Goal: Task Accomplishment & Management: Manage account settings

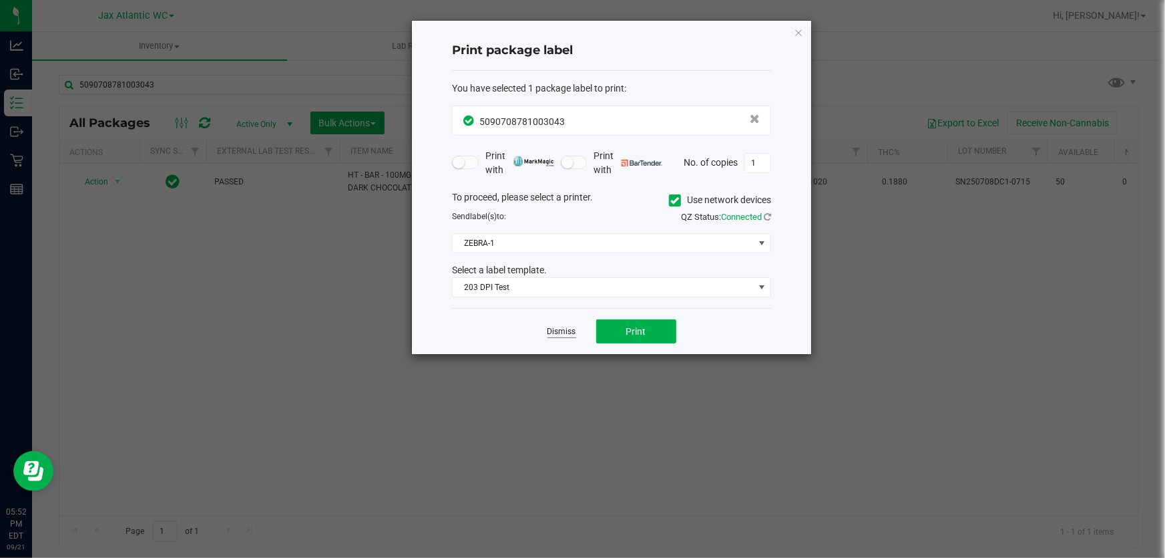
click at [554, 329] on link "Dismiss" at bounding box center [562, 331] width 29 height 11
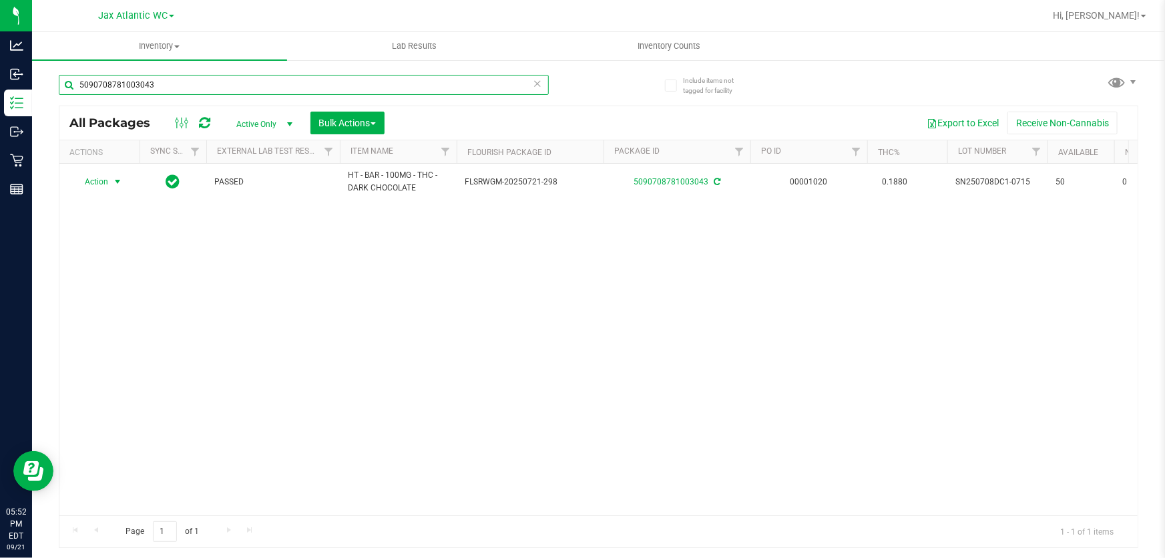
click at [240, 87] on input "5090708781003043" at bounding box center [304, 85] width 490 height 20
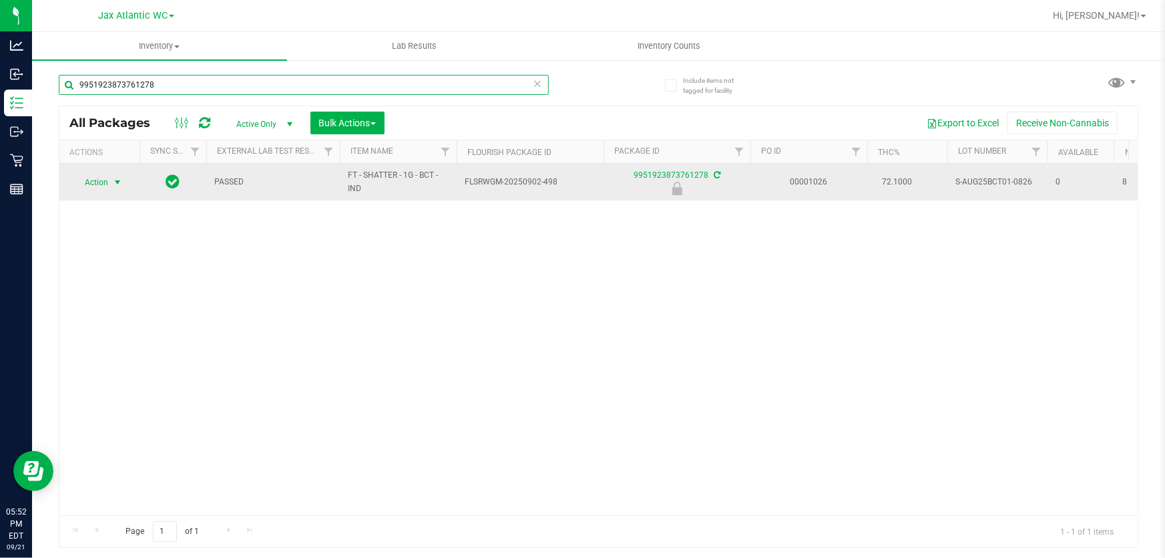
type input "9951923873761278"
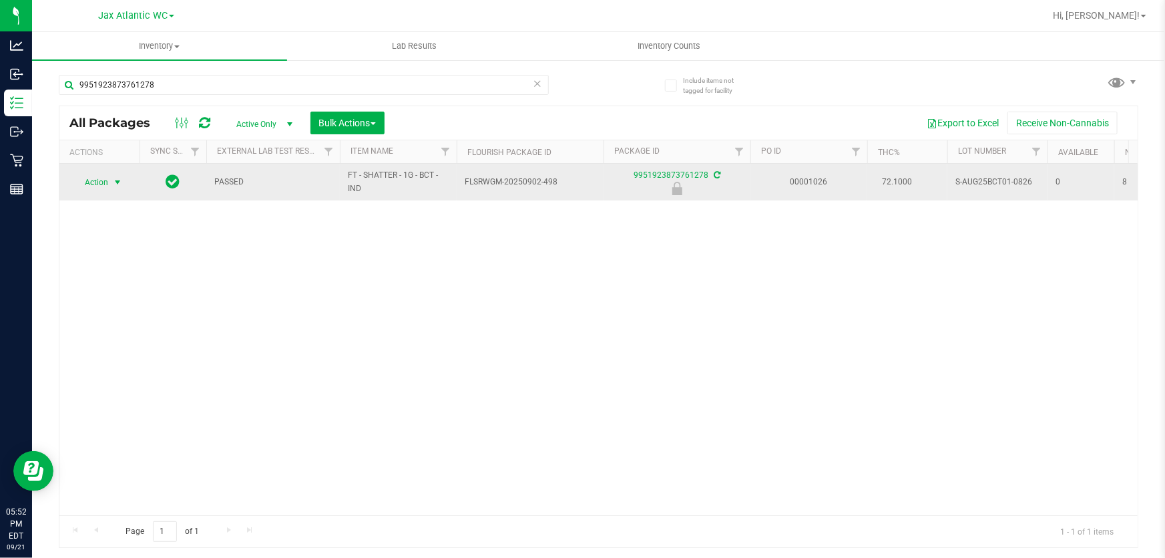
click at [116, 178] on span "select" at bounding box center [117, 182] width 11 height 11
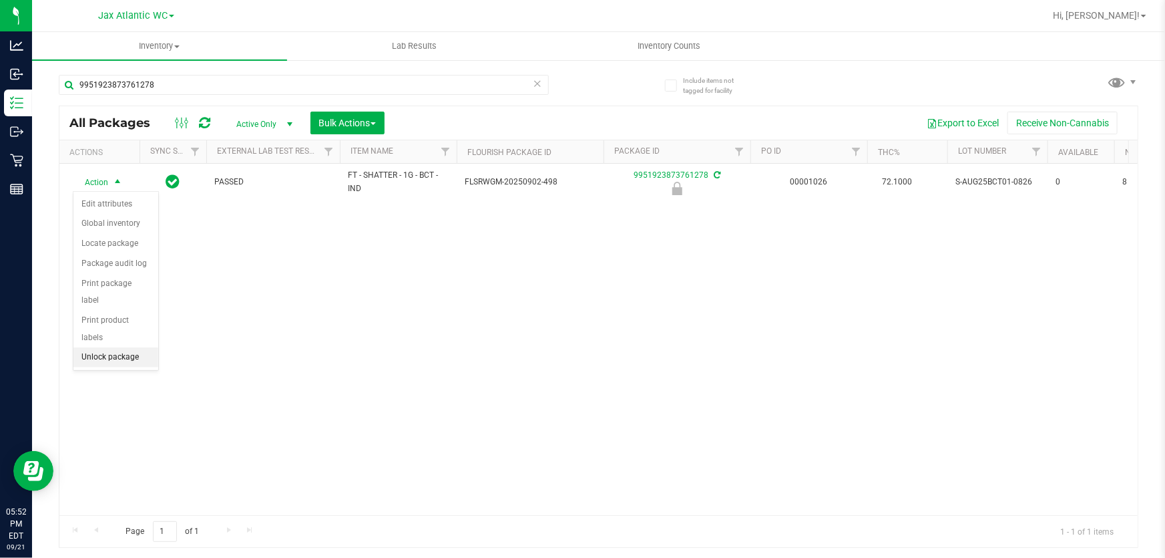
click at [142, 347] on li "Unlock package" at bounding box center [115, 357] width 85 height 20
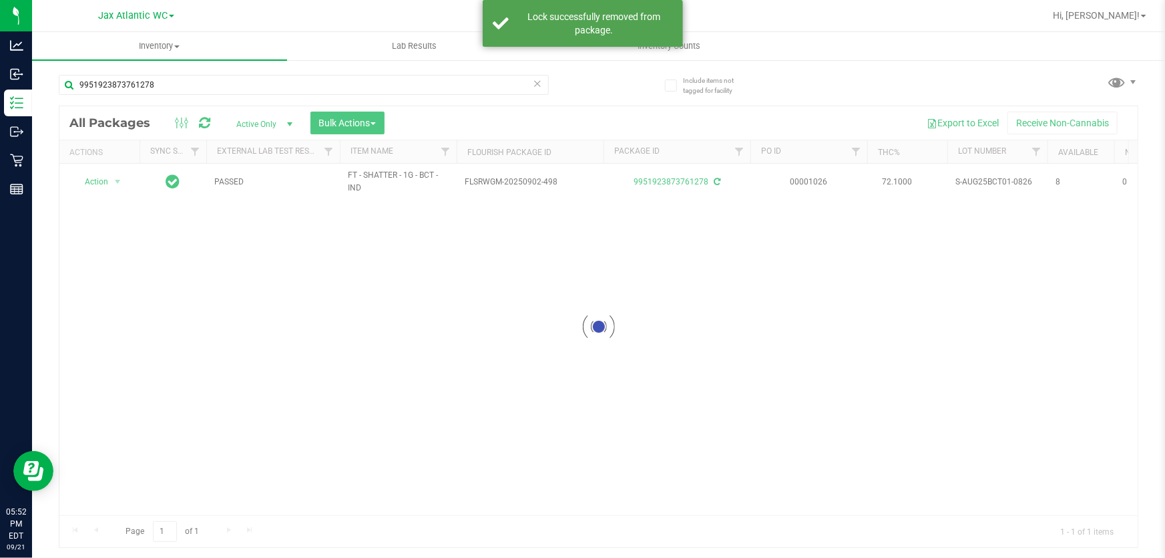
click at [97, 179] on div at bounding box center [598, 326] width 1078 height 441
click at [96, 182] on div at bounding box center [598, 326] width 1078 height 441
click at [98, 182] on span "Action" at bounding box center [91, 181] width 36 height 19
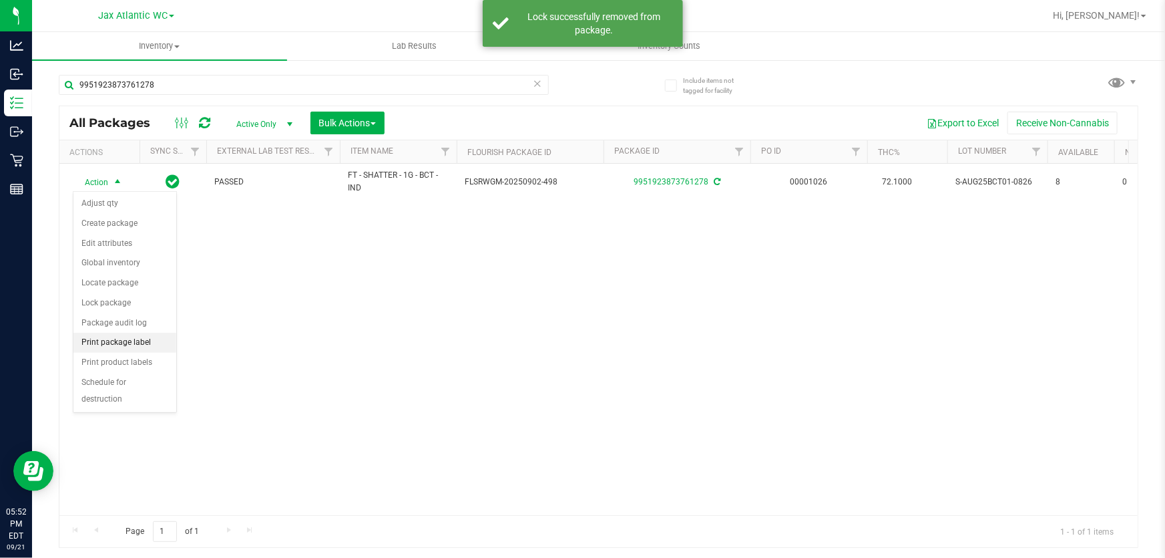
click at [142, 340] on li "Print package label" at bounding box center [124, 343] width 103 height 20
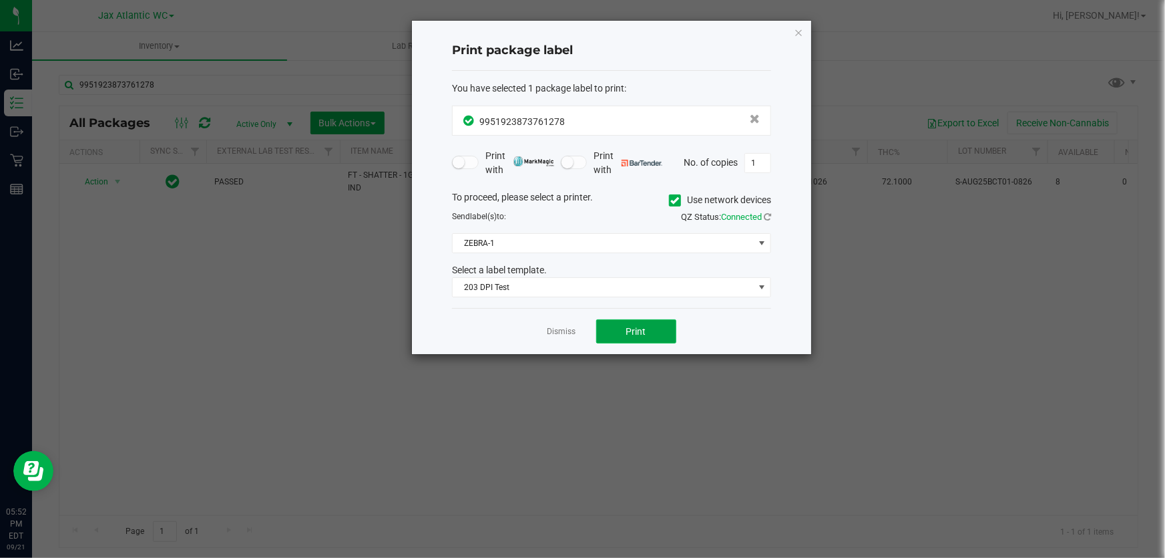
click at [606, 325] on button "Print" at bounding box center [636, 331] width 80 height 24
click at [558, 349] on div "Dismiss Print" at bounding box center [611, 331] width 319 height 46
click at [566, 328] on link "Dismiss" at bounding box center [562, 331] width 29 height 11
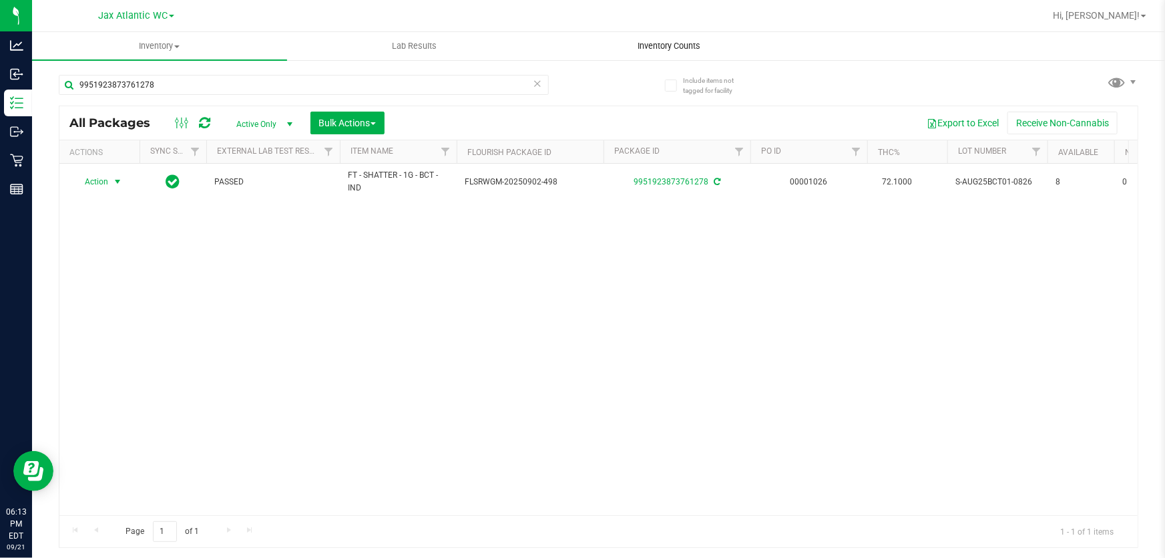
click at [666, 42] on span "Inventory Counts" at bounding box center [669, 46] width 99 height 12
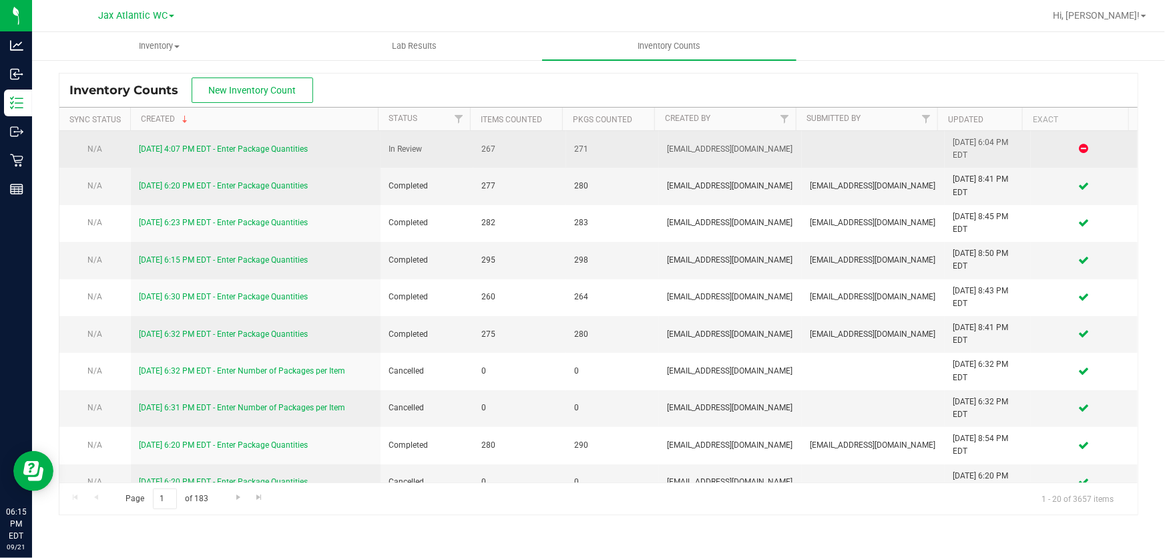
click at [286, 150] on link "9/21/25 4:07 PM EDT - Enter Package Quantities" at bounding box center [223, 148] width 169 height 9
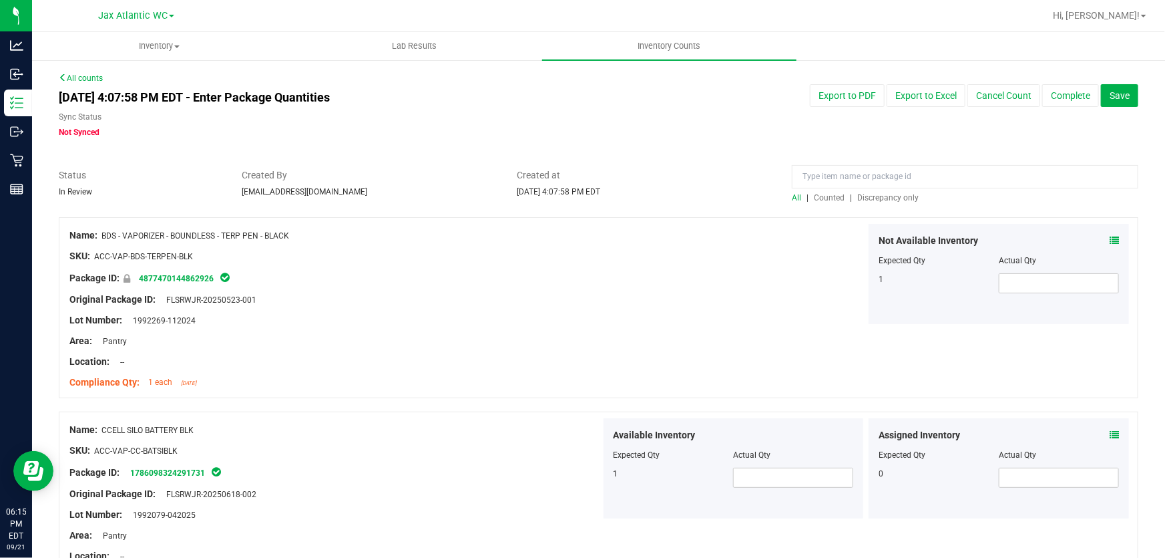
click at [900, 196] on span "Discrepancy only" at bounding box center [887, 197] width 61 height 9
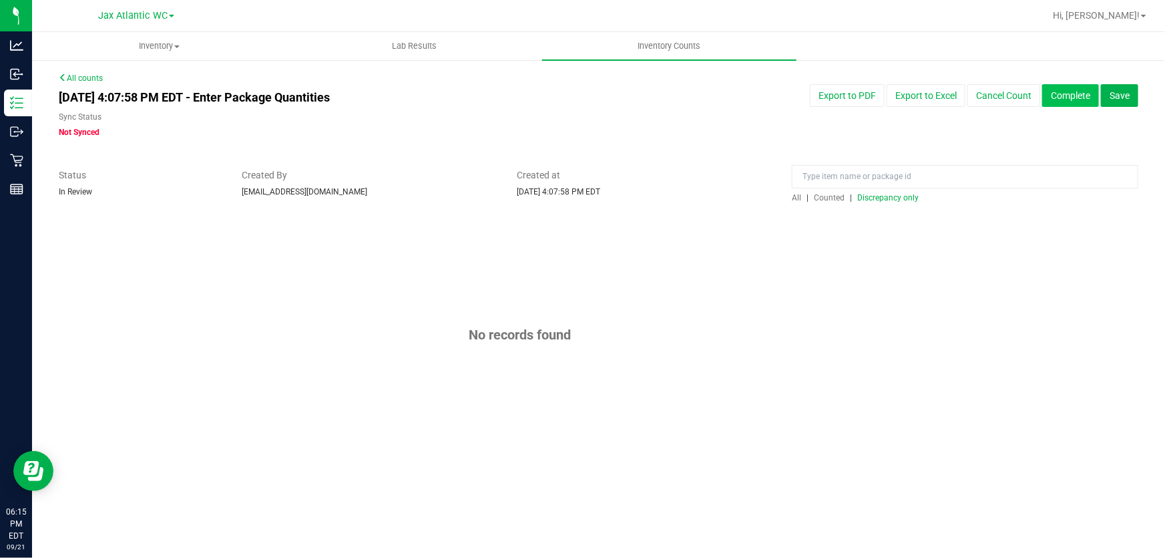
click at [1062, 101] on button "Complete" at bounding box center [1070, 95] width 57 height 23
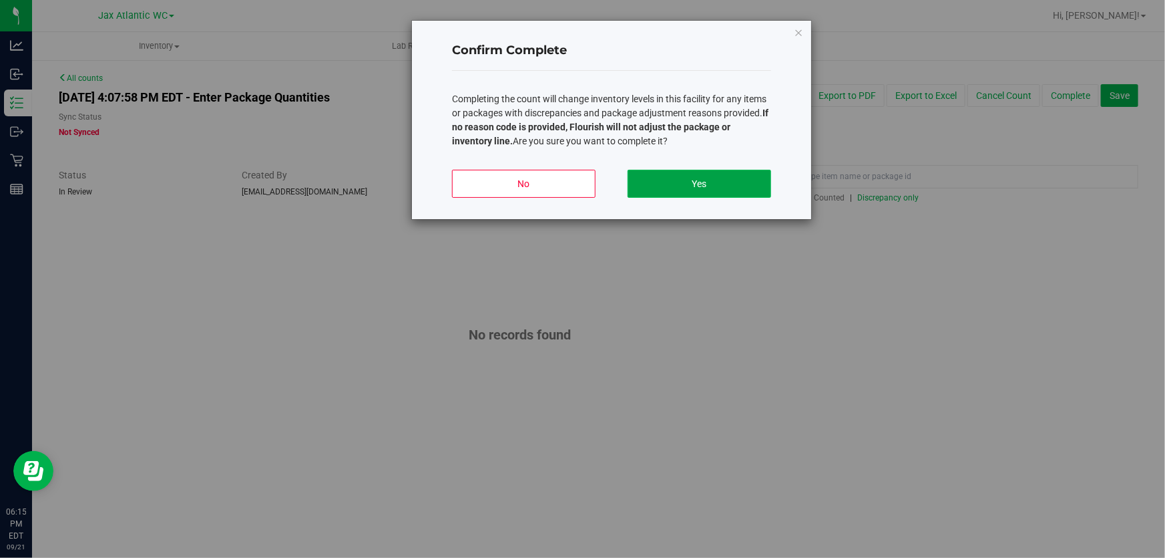
click at [728, 182] on button "Yes" at bounding box center [700, 184] width 144 height 28
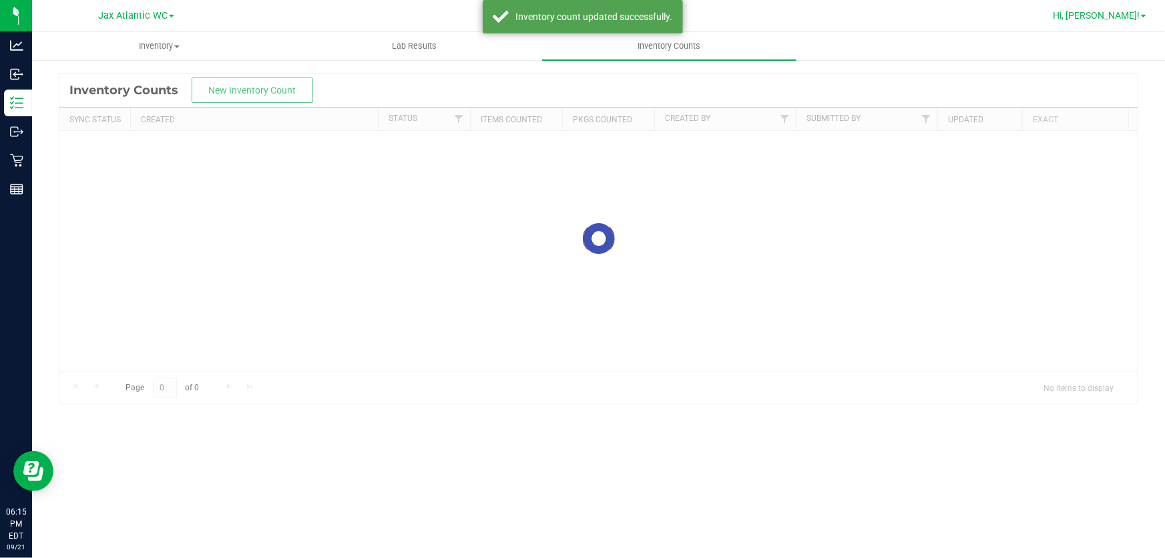
click at [1107, 18] on span "Hi, [PERSON_NAME]!" at bounding box center [1096, 15] width 87 height 11
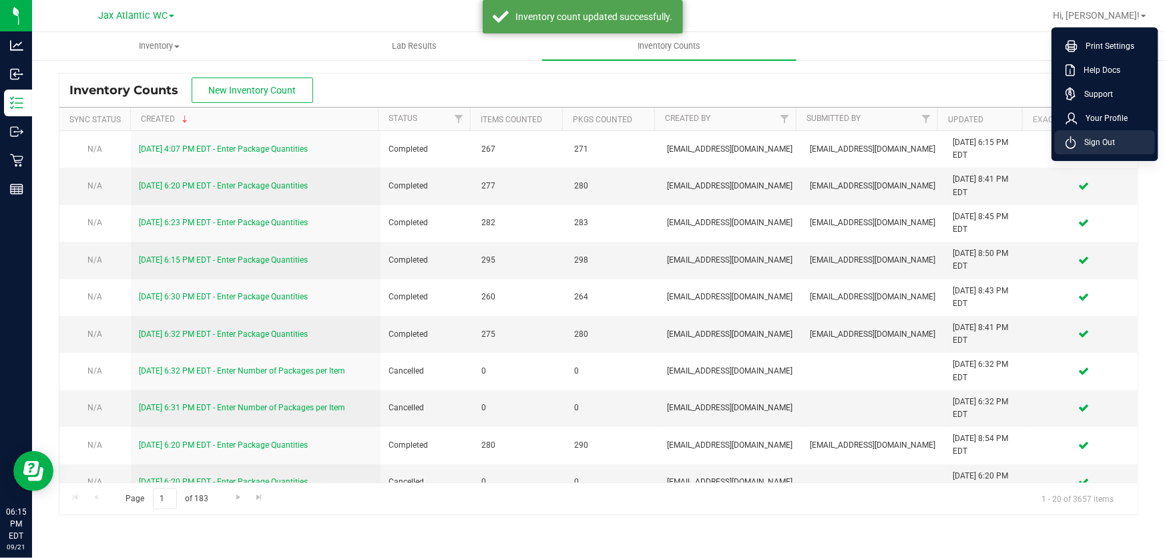
click at [1112, 152] on li "Sign Out" at bounding box center [1105, 142] width 100 height 24
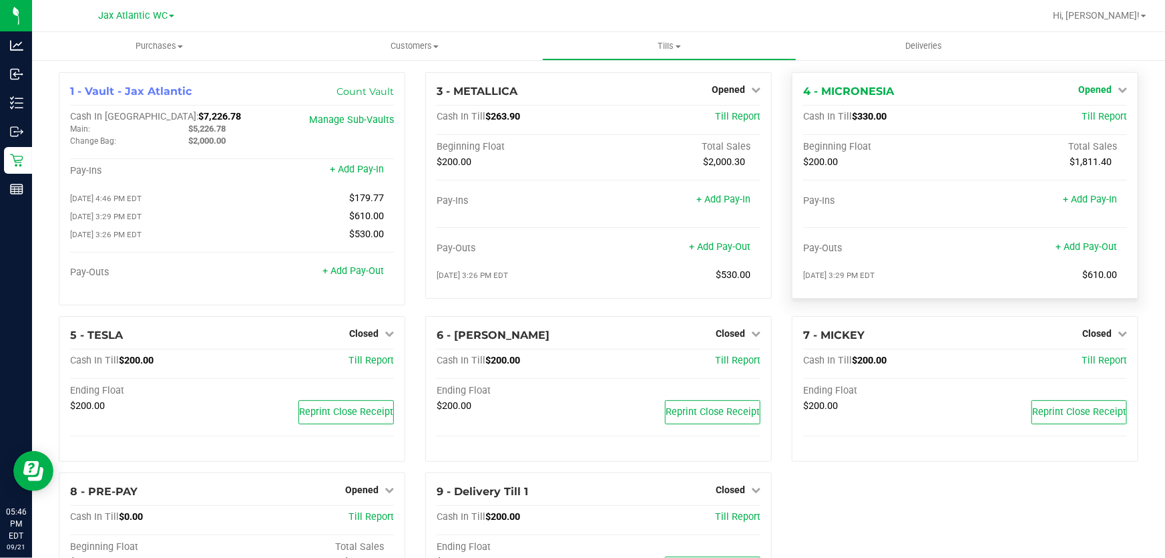
click at [1088, 87] on span "Opened" at bounding box center [1094, 89] width 33 height 11
click at [1088, 120] on link "Close Till" at bounding box center [1096, 117] width 36 height 11
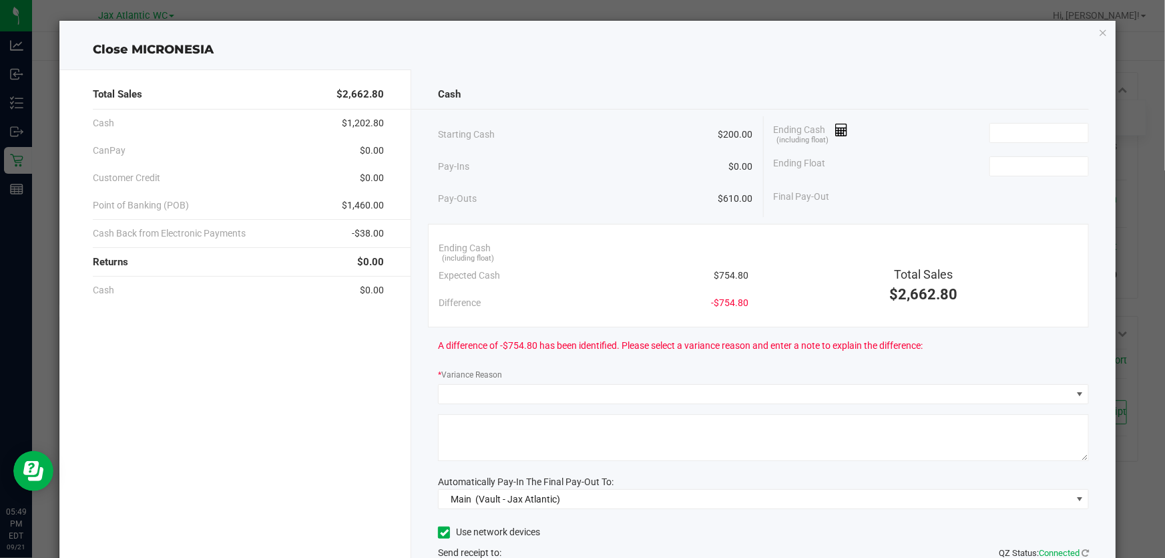
click at [922, 67] on div "Total Sales $2,662.80 Cash $1,202.80 CanPay $0.00 Customer Credit $0.00 Point o…" at bounding box center [587, 365] width 1056 height 612
click at [1014, 133] on input at bounding box center [1039, 133] width 98 height 19
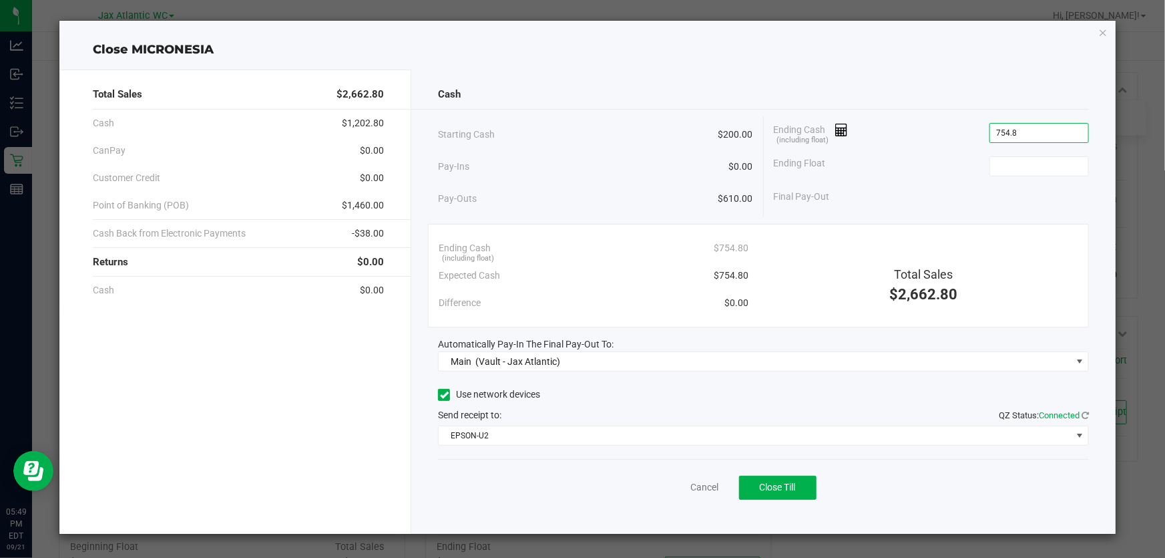
type input "$754.80"
type input "$200.00"
click at [950, 39] on div "Close MICRONESIA Total Sales $2,662.80 Cash $1,202.80 CanPay $0.00 Customer Cre…" at bounding box center [587, 277] width 1056 height 513
click at [757, 485] on button "Close Till" at bounding box center [777, 487] width 77 height 24
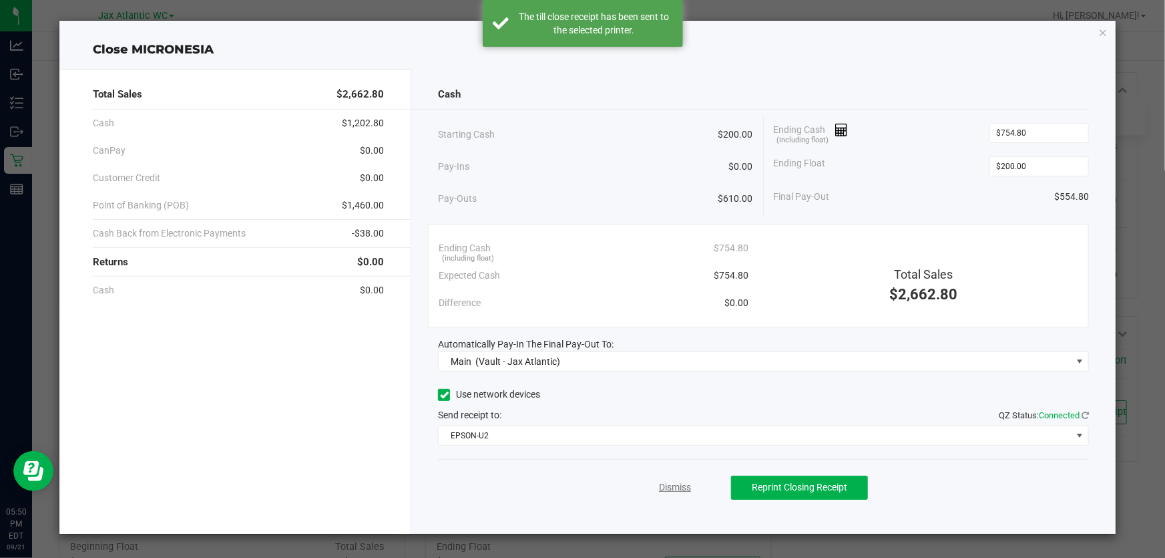
click at [667, 489] on link "Dismiss" at bounding box center [675, 487] width 32 height 14
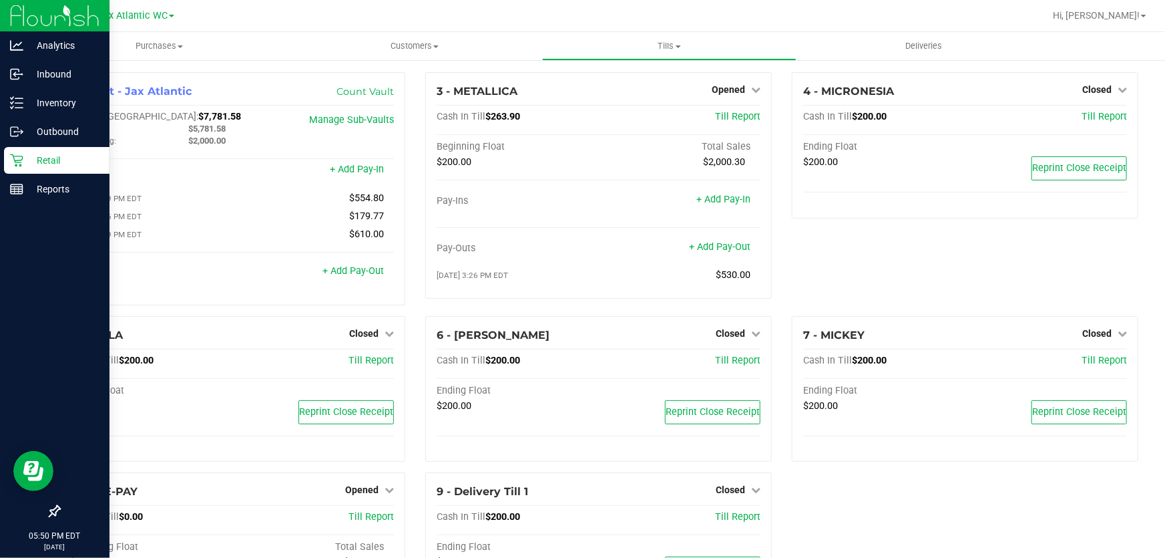
click at [23, 160] on div "Retail" at bounding box center [56, 160] width 105 height 27
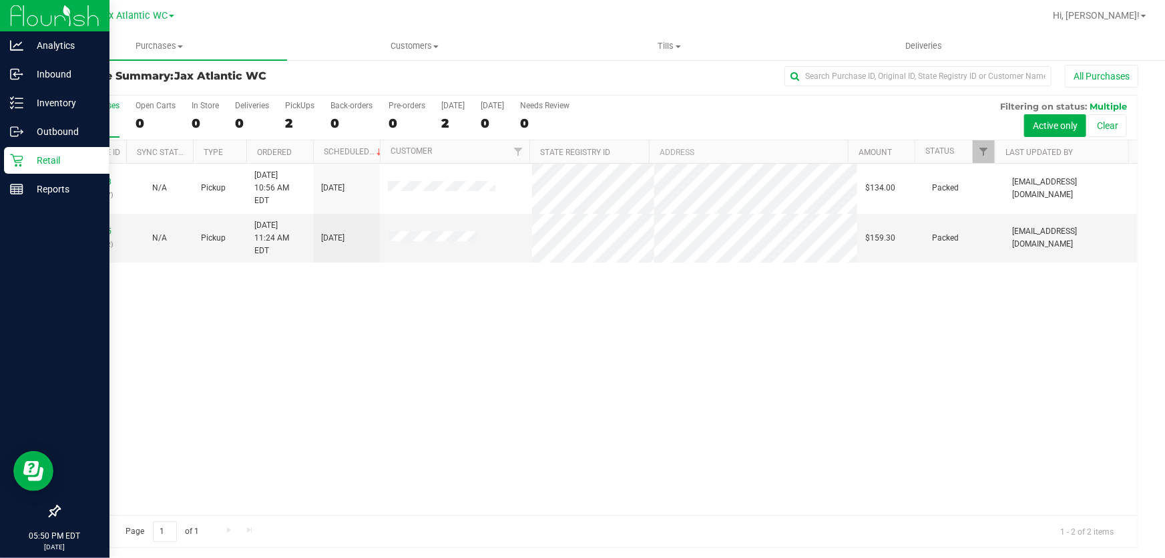
scroll to position [10, 0]
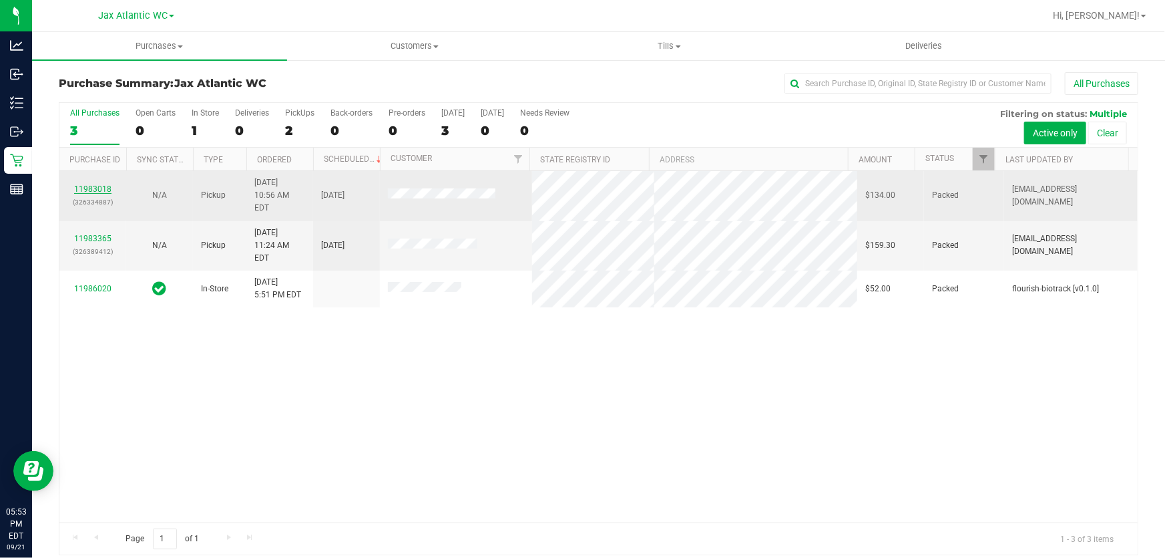
click at [105, 184] on link "11983018" at bounding box center [92, 188] width 37 height 9
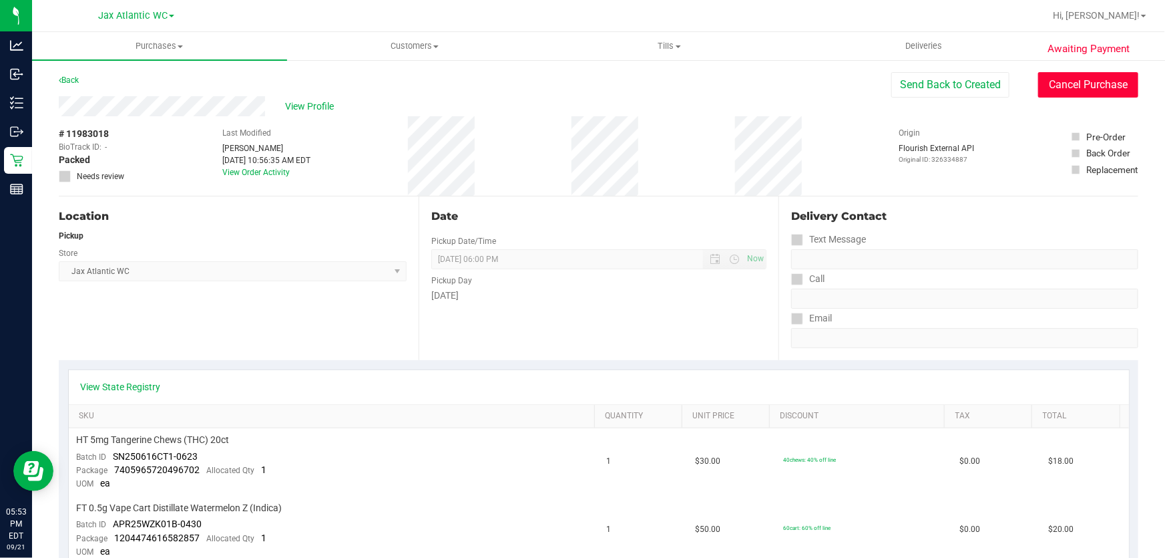
click at [1089, 88] on button "Cancel Purchase" at bounding box center [1088, 84] width 100 height 25
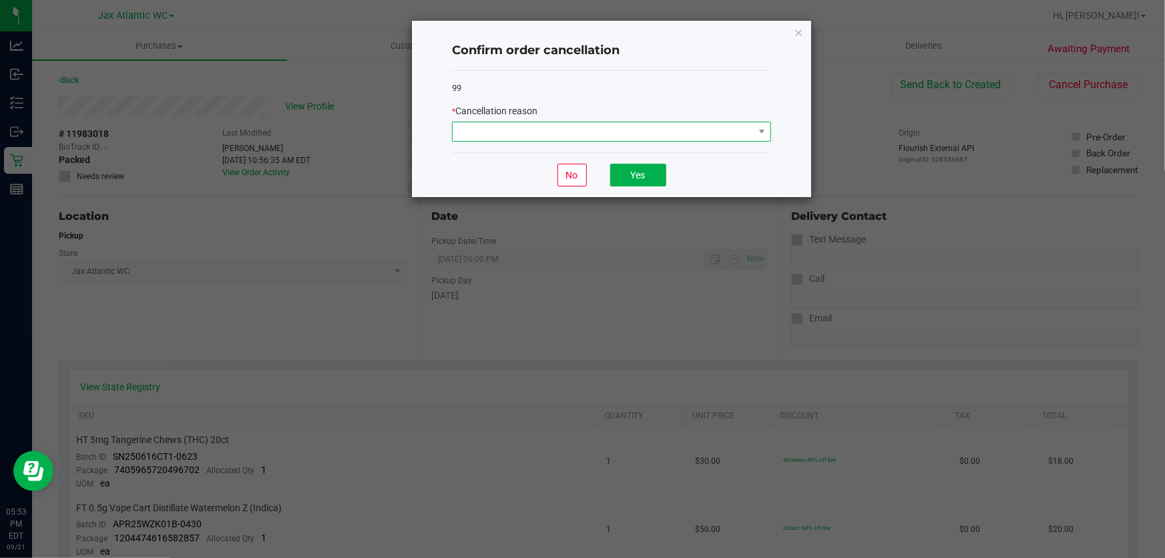
click at [668, 126] on span at bounding box center [603, 131] width 301 height 19
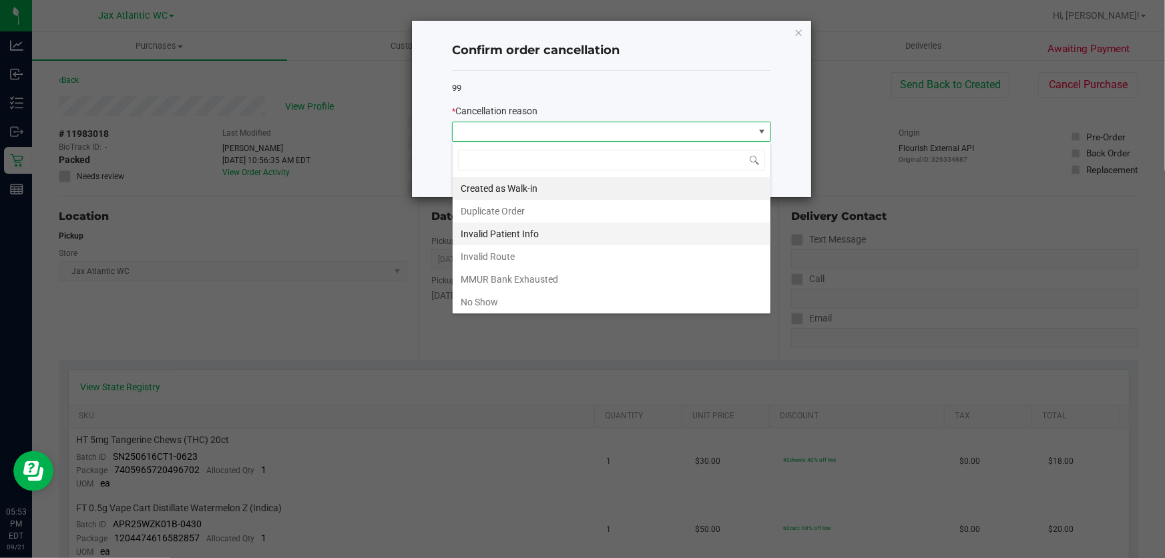
scroll to position [20, 319]
click at [505, 297] on li "No Show" at bounding box center [612, 301] width 318 height 23
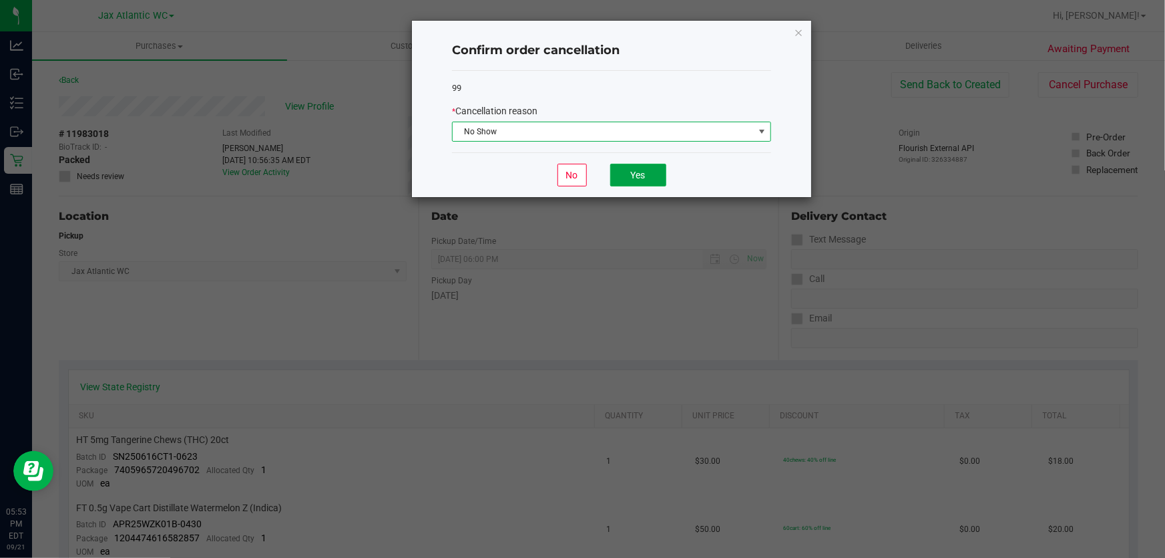
click at [657, 186] on button "Yes" at bounding box center [638, 175] width 56 height 23
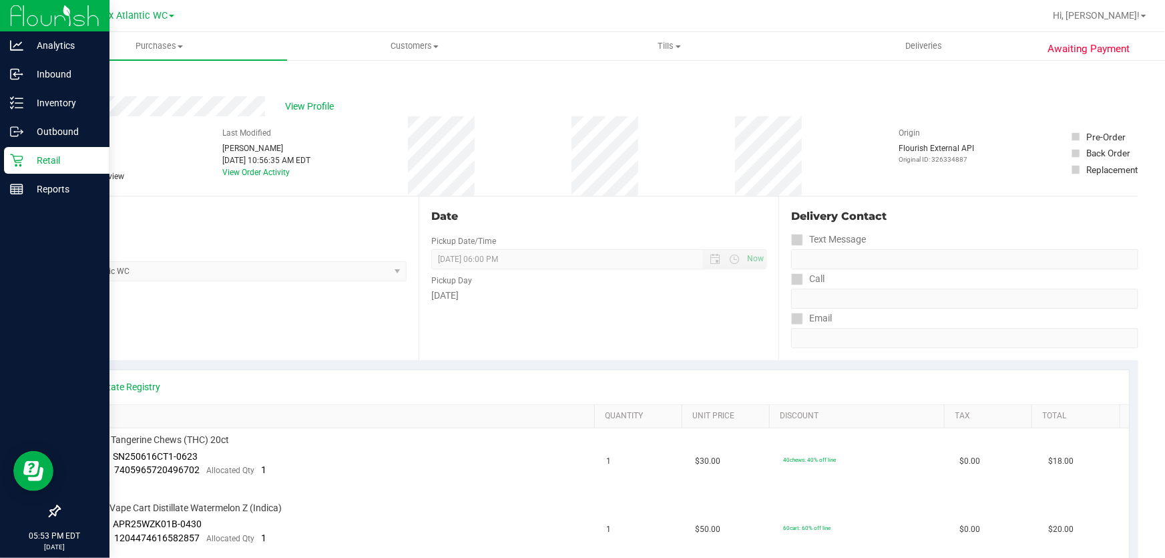
click at [20, 157] on icon at bounding box center [16, 160] width 13 height 13
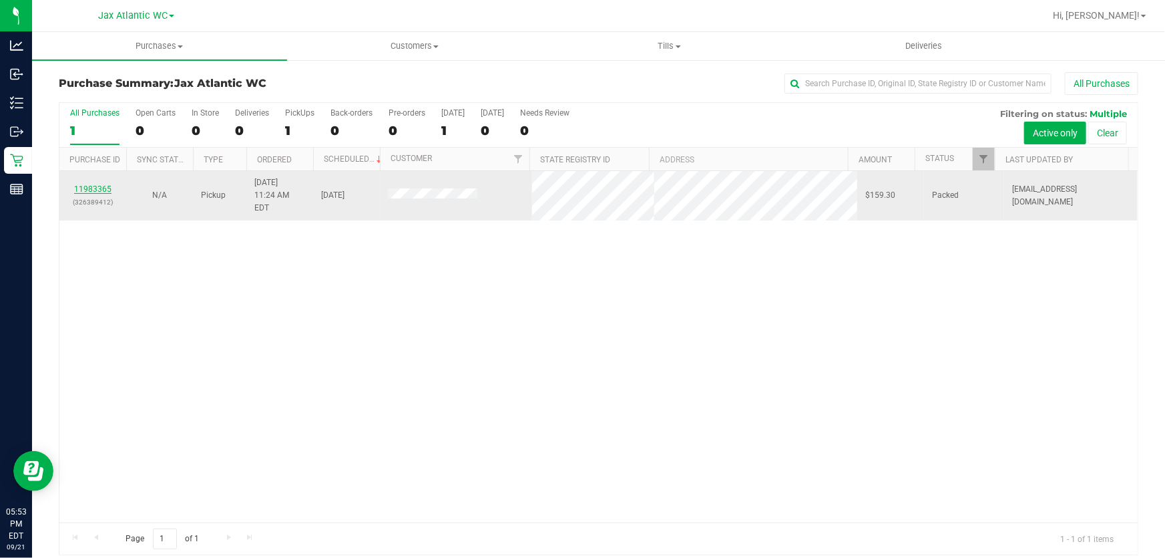
click at [103, 184] on link "11983365" at bounding box center [92, 188] width 37 height 9
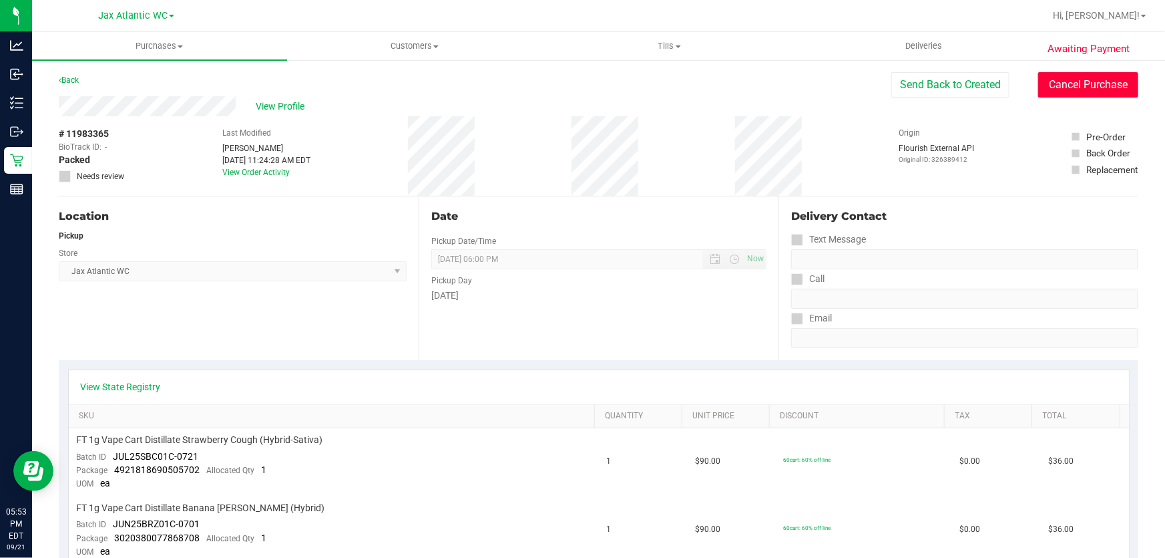
click at [1084, 79] on button "Cancel Purchase" at bounding box center [1088, 84] width 100 height 25
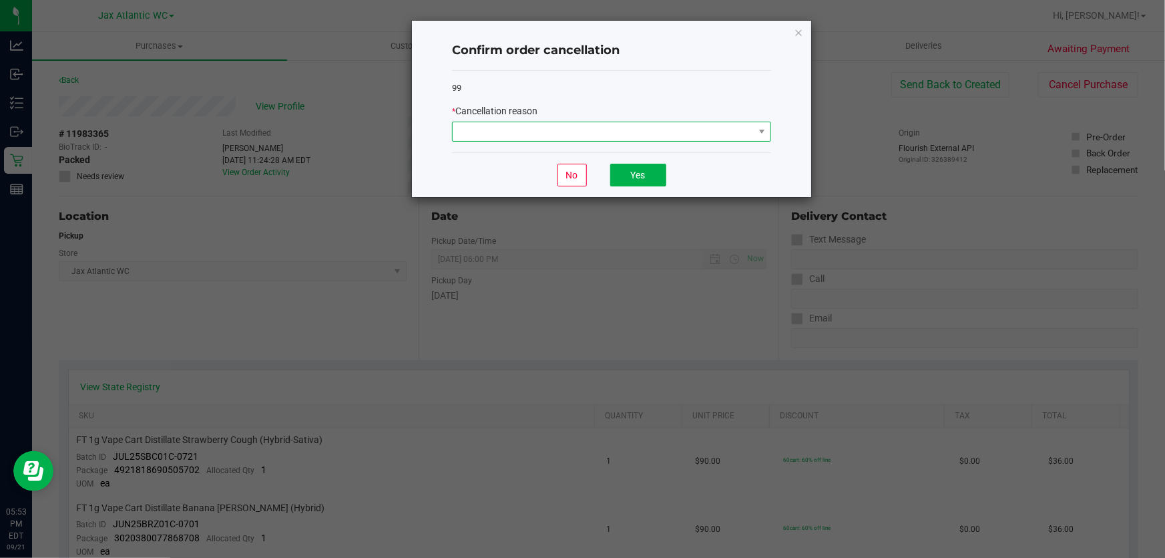
click at [682, 127] on span at bounding box center [603, 131] width 301 height 19
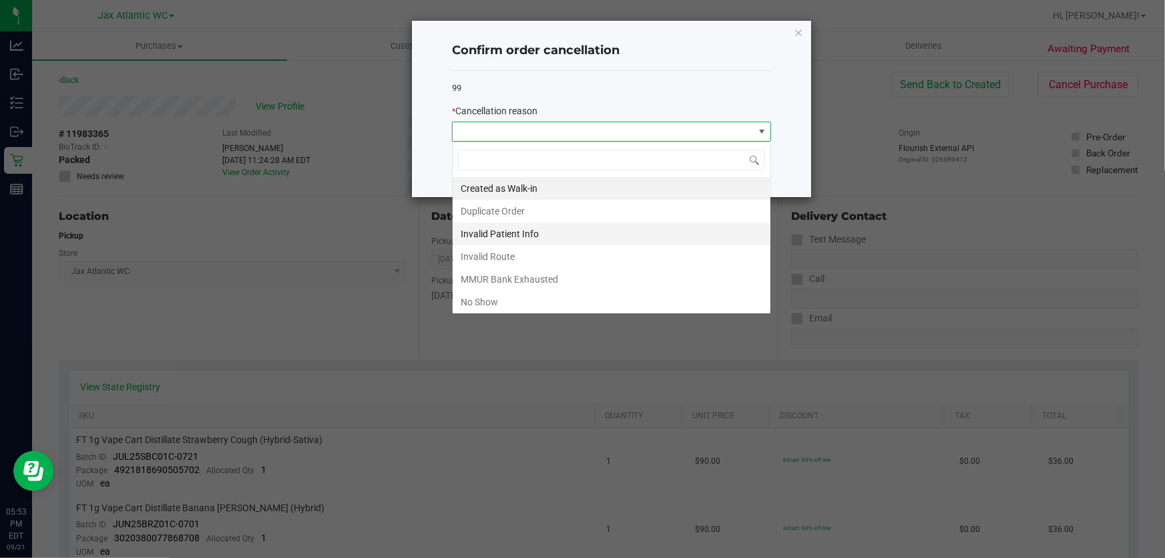
scroll to position [20, 319]
click at [507, 298] on li "No Show" at bounding box center [612, 301] width 318 height 23
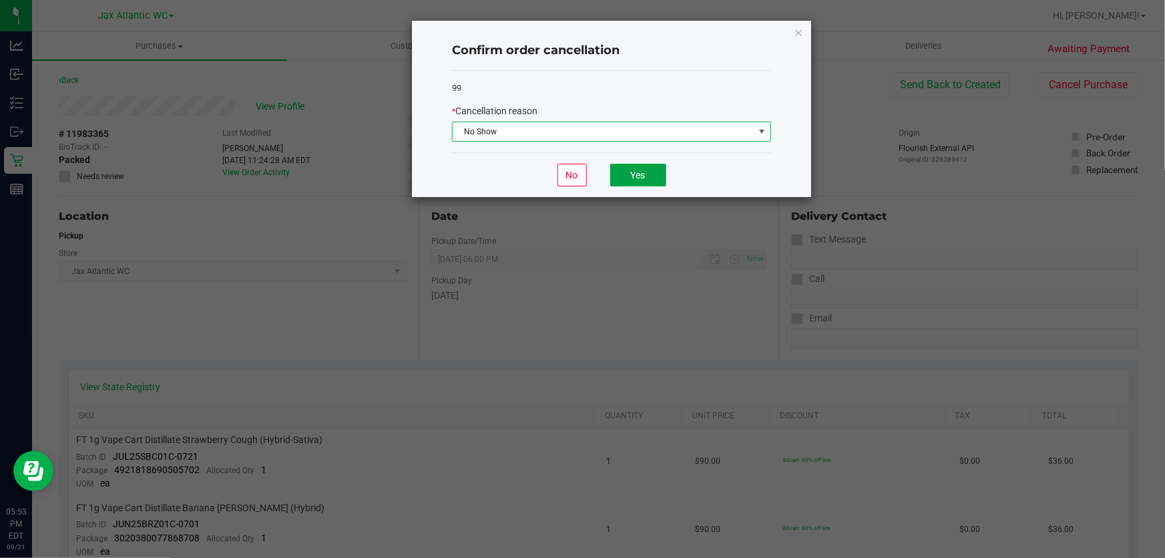
click at [650, 170] on button "Yes" at bounding box center [638, 175] width 56 height 23
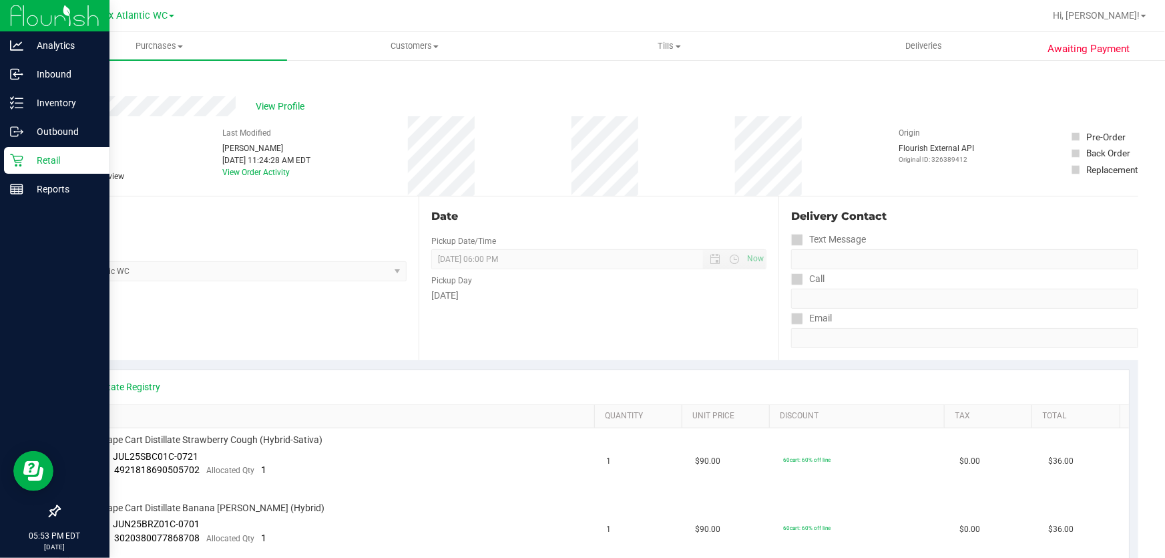
click at [23, 164] on p "Retail" at bounding box center [63, 160] width 80 height 16
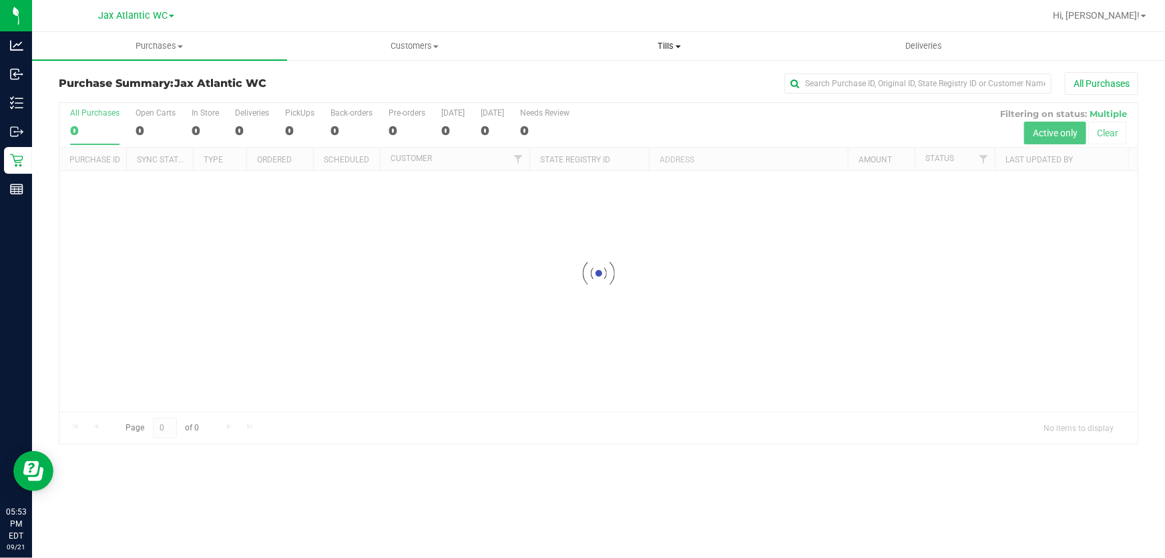
click at [667, 43] on span "Tills" at bounding box center [670, 46] width 254 height 12
click at [594, 83] on span "Manage tills" at bounding box center [587, 80] width 90 height 11
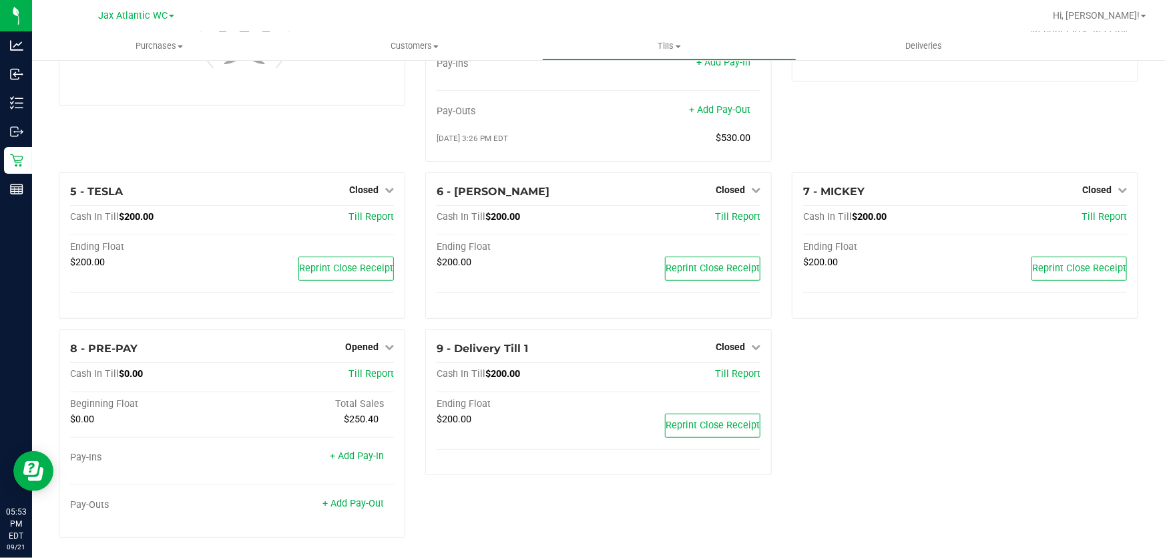
scroll to position [140, 0]
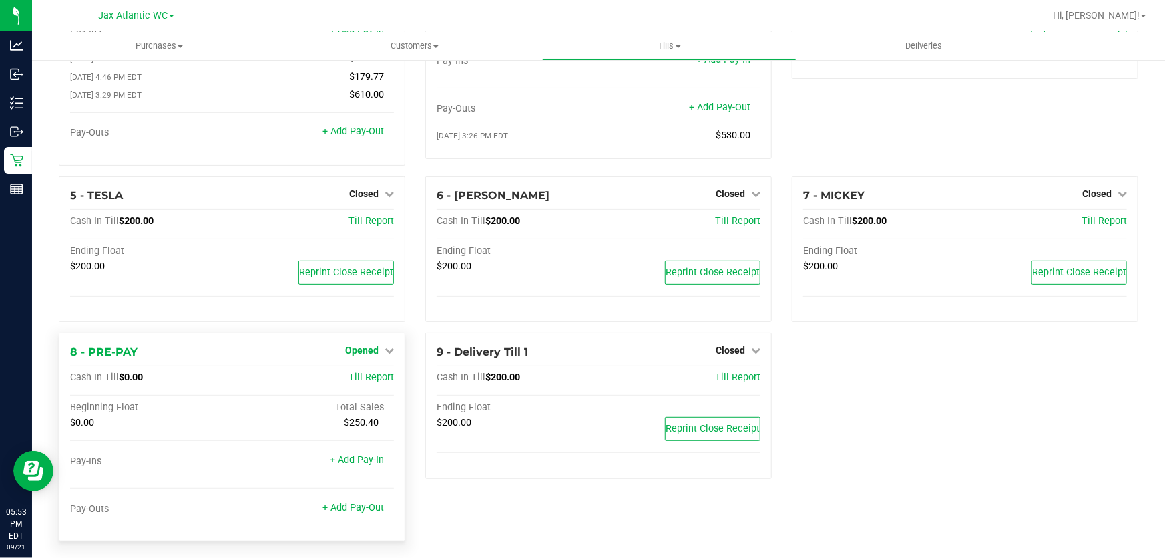
click at [369, 347] on span "Opened" at bounding box center [361, 350] width 33 height 11
click at [372, 379] on link "Close Till" at bounding box center [363, 378] width 36 height 11
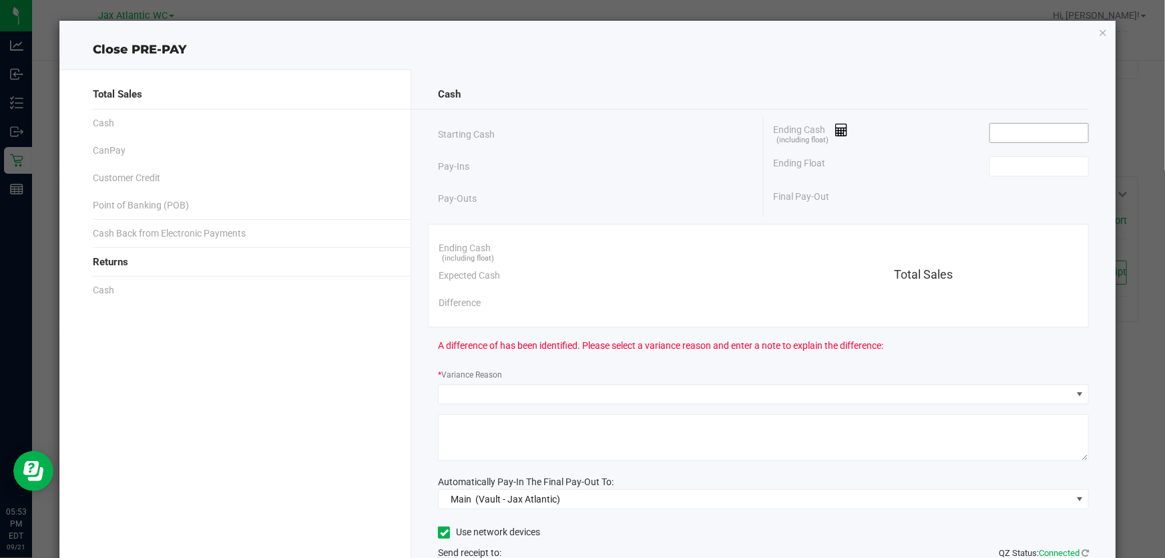
click at [1023, 140] on input at bounding box center [1039, 133] width 98 height 19
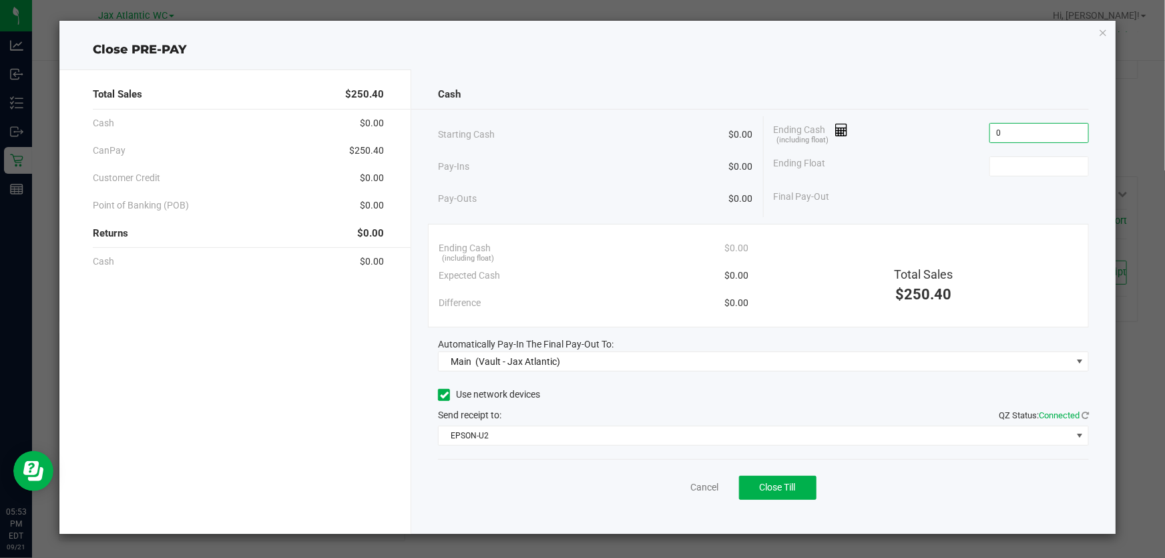
type input "$0.00"
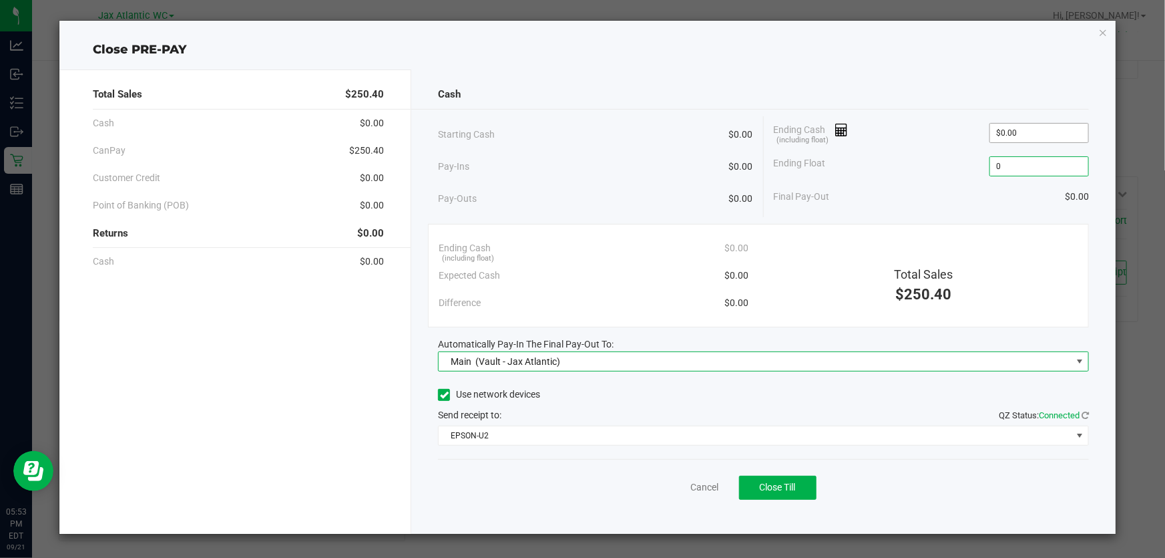
type input "$0.00"
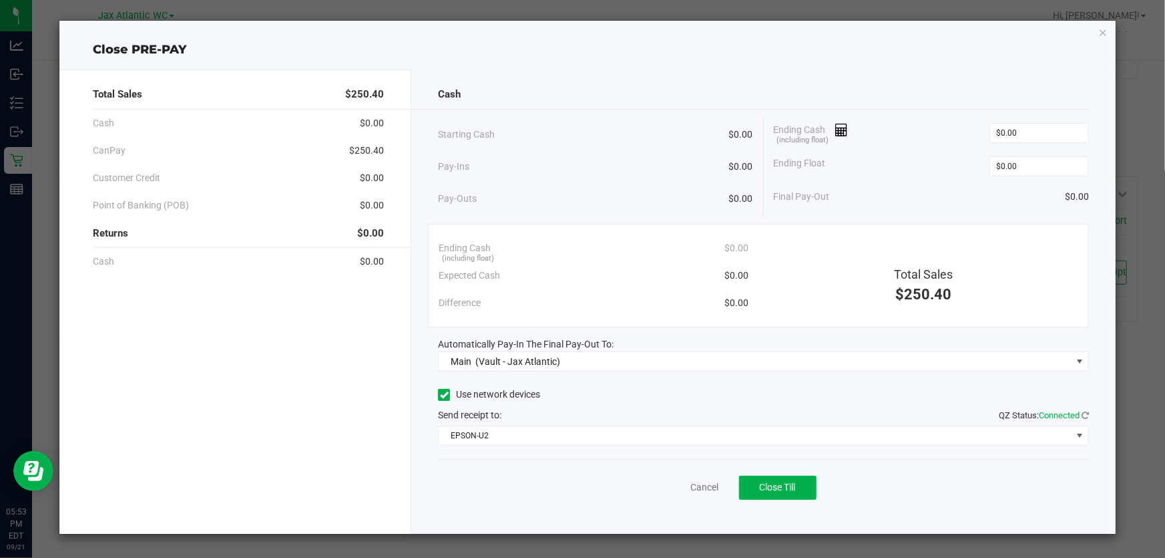
click at [875, 53] on div "Close PRE-PAY" at bounding box center [587, 50] width 1056 height 18
click at [794, 483] on span "Close Till" at bounding box center [778, 486] width 36 height 11
click at [672, 481] on link "Dismiss" at bounding box center [675, 487] width 32 height 14
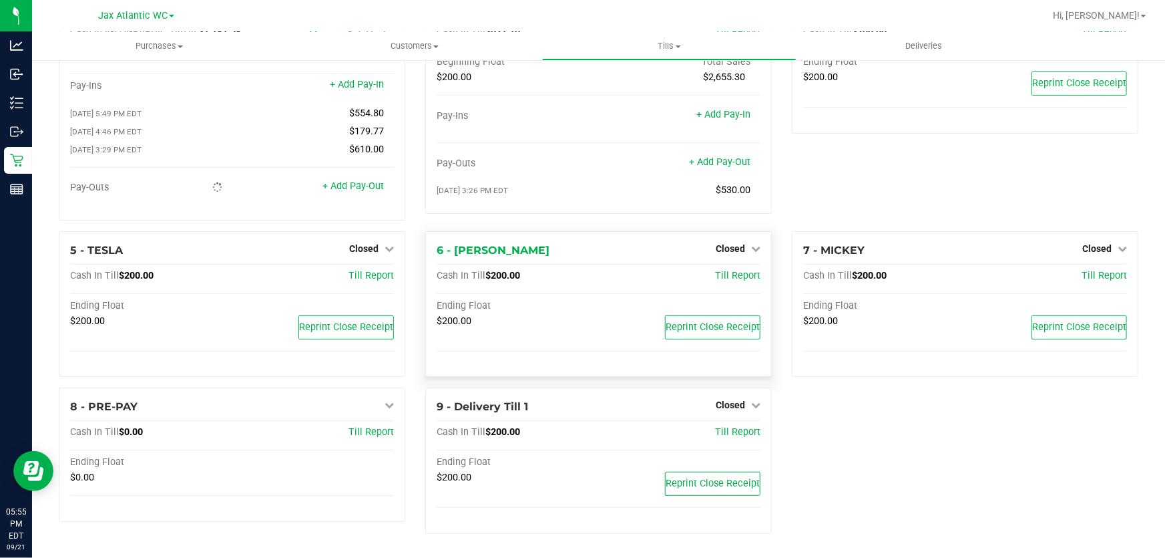
scroll to position [0, 0]
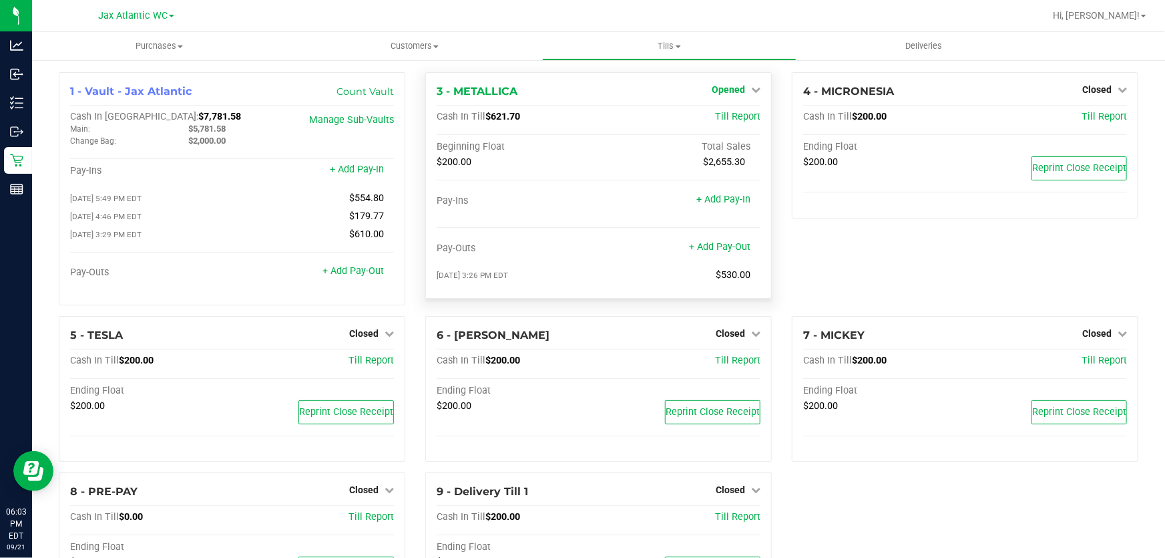
click at [718, 91] on span "Opened" at bounding box center [728, 89] width 33 height 11
click at [721, 118] on link "Close Till" at bounding box center [730, 117] width 36 height 11
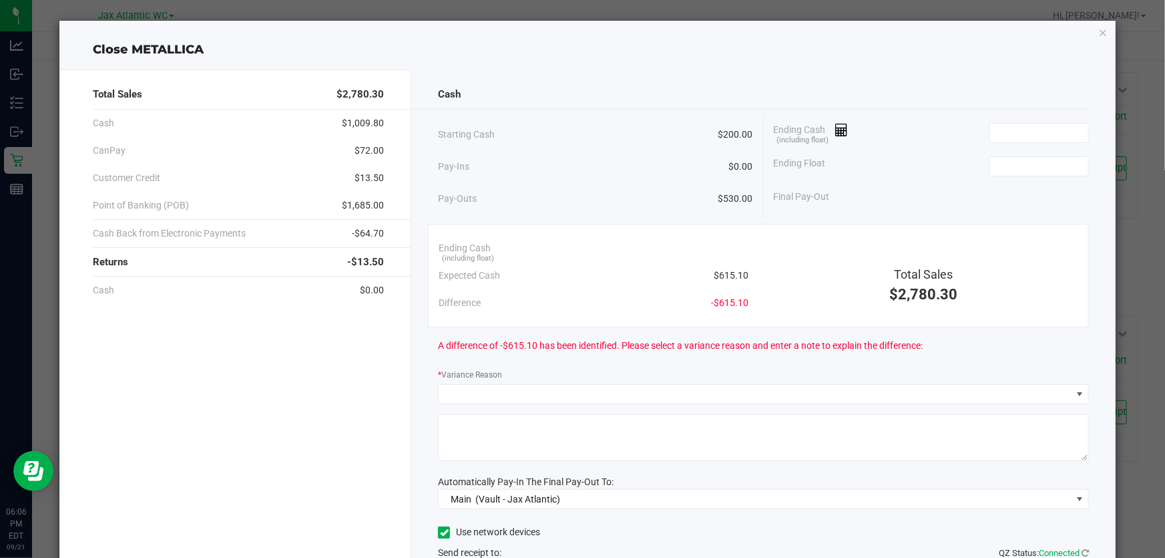
click at [970, 53] on div "Close METALLICA" at bounding box center [587, 50] width 1056 height 18
click at [994, 138] on input at bounding box center [1039, 133] width 98 height 19
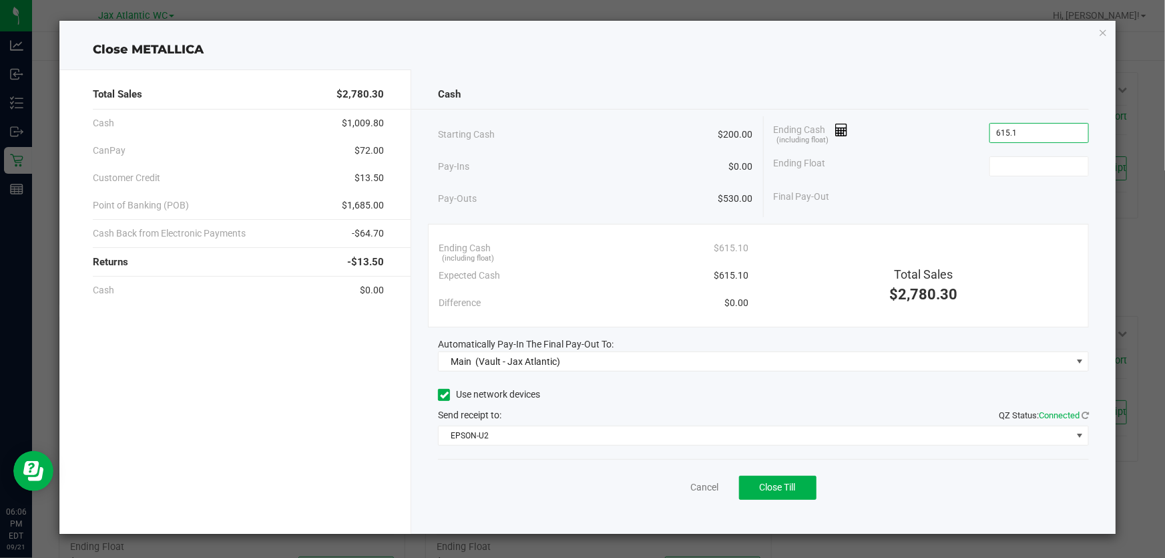
type input "$615.10"
type input "$200.00"
click at [817, 19] on ngb-modal-window "Close METALLICA Total Sales $2,780.30 Cash $1,009.80 CanPay $72.00 Customer Cre…" at bounding box center [587, 279] width 1175 height 558
click at [801, 492] on button "Close Till" at bounding box center [777, 487] width 77 height 24
click at [662, 489] on link "Dismiss" at bounding box center [675, 487] width 32 height 14
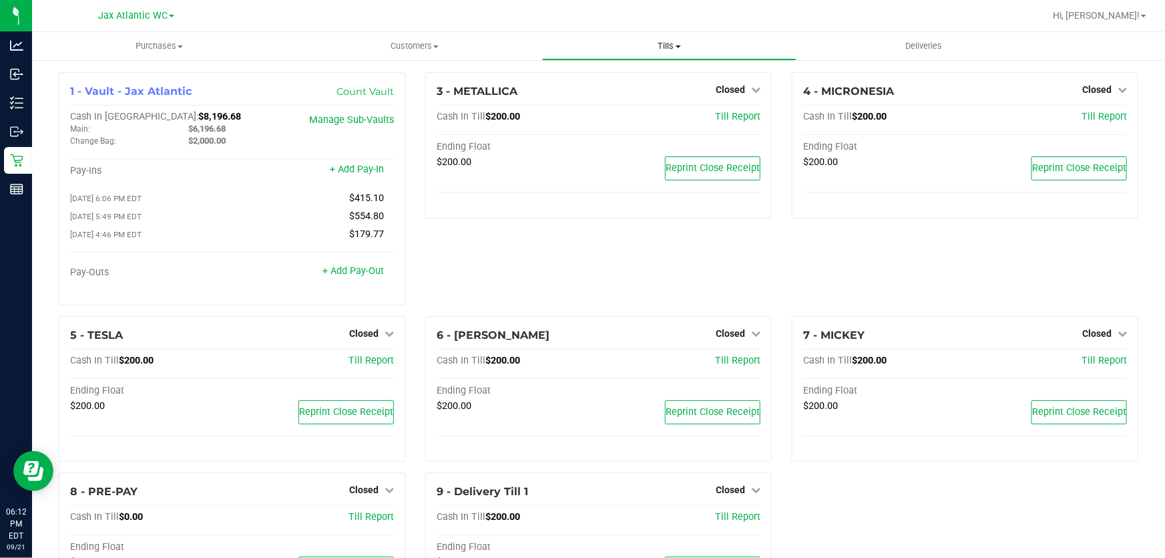
click at [662, 45] on span "Tills" at bounding box center [670, 46] width 254 height 12
click at [658, 100] on span "Reconcile e-payments" at bounding box center [608, 96] width 133 height 11
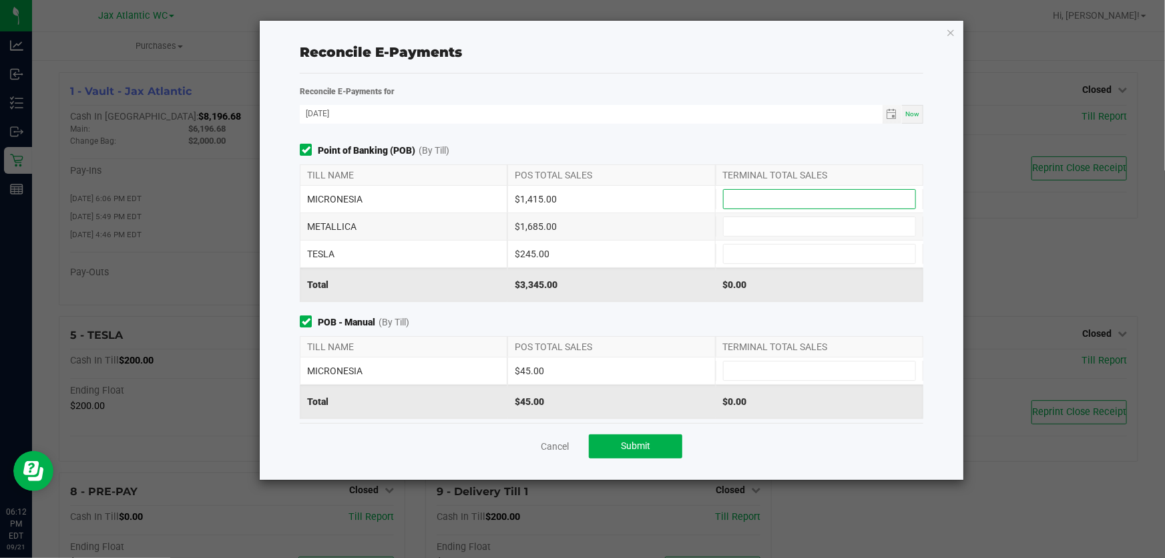
click at [839, 197] on input at bounding box center [820, 199] width 192 height 19
type input "$1,415.00"
click at [789, 376] on input at bounding box center [820, 370] width 192 height 19
type input "$45.00"
click at [780, 232] on input at bounding box center [820, 226] width 192 height 19
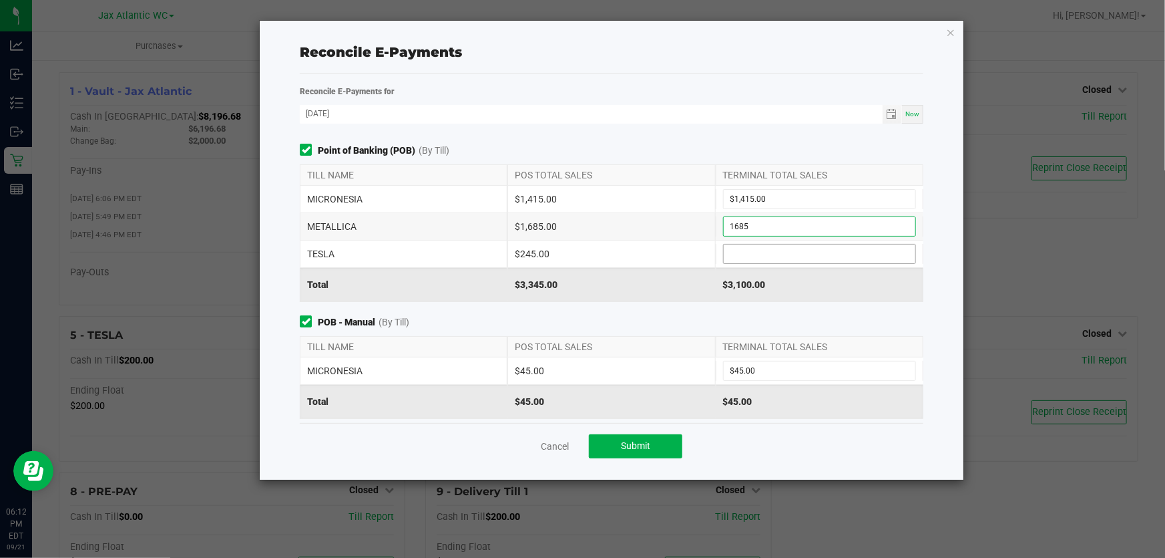
type input "$1,685.00"
click at [738, 255] on input at bounding box center [820, 253] width 192 height 19
type input "$245.00"
click at [667, 300] on div "Total $3,345.00 $3,345.00" at bounding box center [612, 285] width 624 height 34
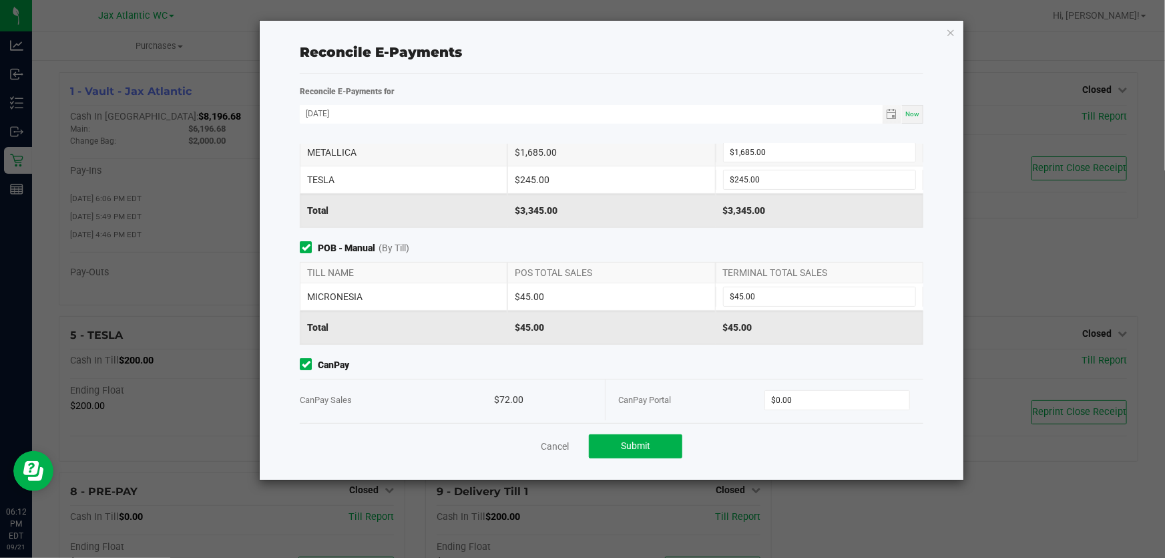
scroll to position [158, 0]
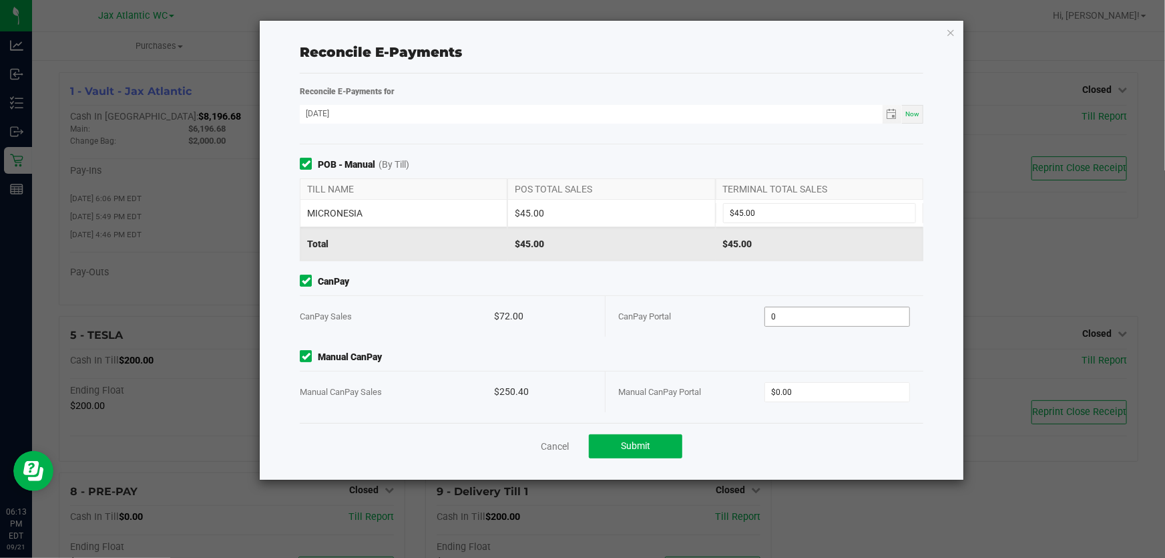
click at [801, 318] on input "0" at bounding box center [837, 316] width 144 height 19
type input "$72.00"
click at [732, 350] on span "Manual CanPay" at bounding box center [612, 357] width 624 height 14
click at [788, 387] on input "0" at bounding box center [837, 392] width 144 height 19
type input "$250.40"
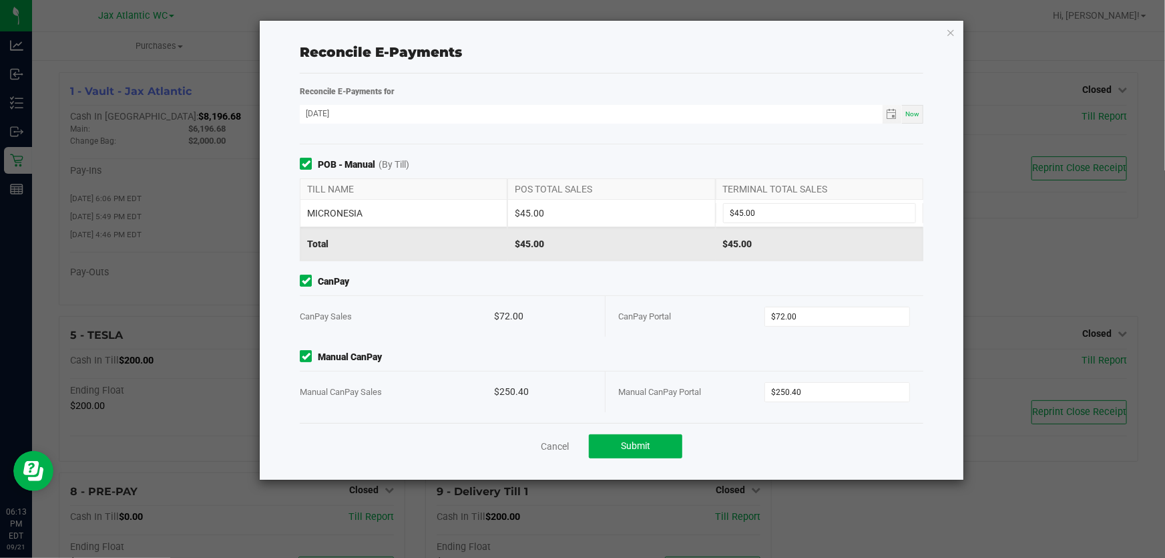
click at [788, 341] on div "Point of Banking (POB) (By Till) TILL NAME POS TOTAL SALES TERMINAL TOTAL SALES…" at bounding box center [612, 283] width 644 height 279
click at [632, 441] on span "Submit" at bounding box center [635, 445] width 29 height 11
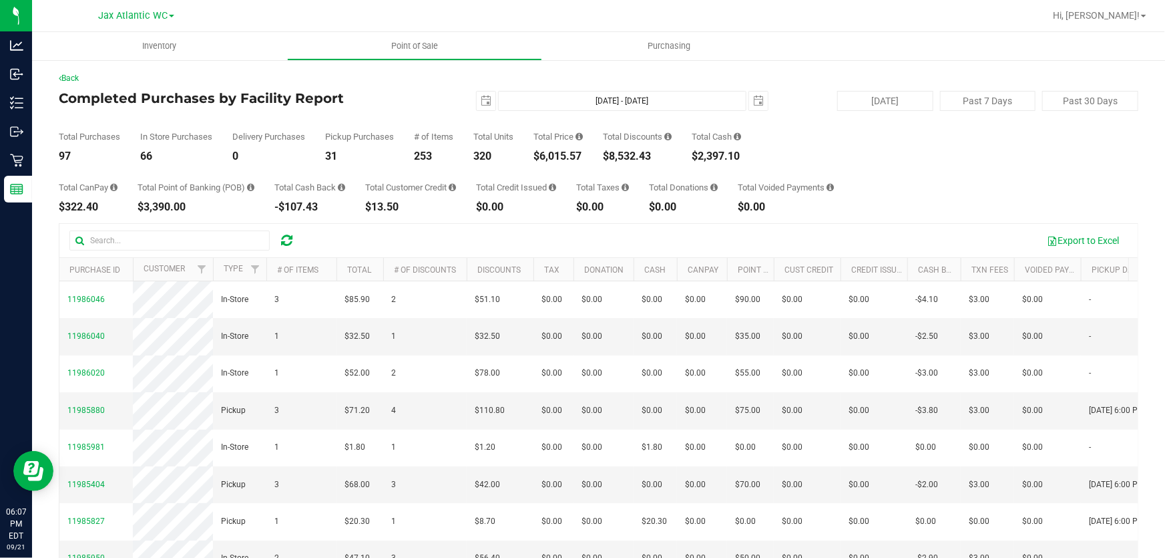
click at [871, 60] on ul "Inventory Point of Sale Purchasing" at bounding box center [614, 46] width 1165 height 29
